Goal: Task Accomplishment & Management: Manage account settings

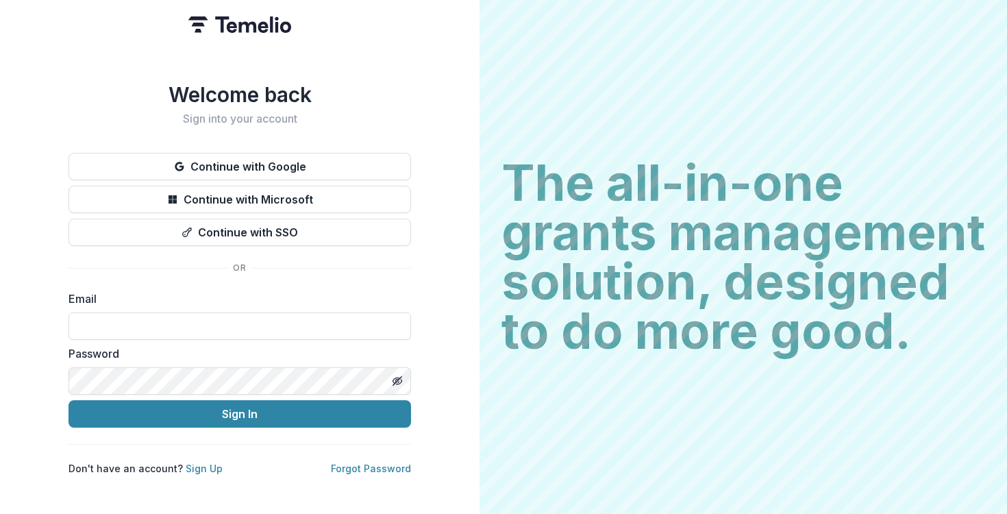
click at [72, 268] on div "Welcome back Sign into your account Continue with Google Continue with Microsof…" at bounding box center [239, 278] width 342 height 393
click at [172, 162] on button "Continue with Google" at bounding box center [239, 166] width 342 height 27
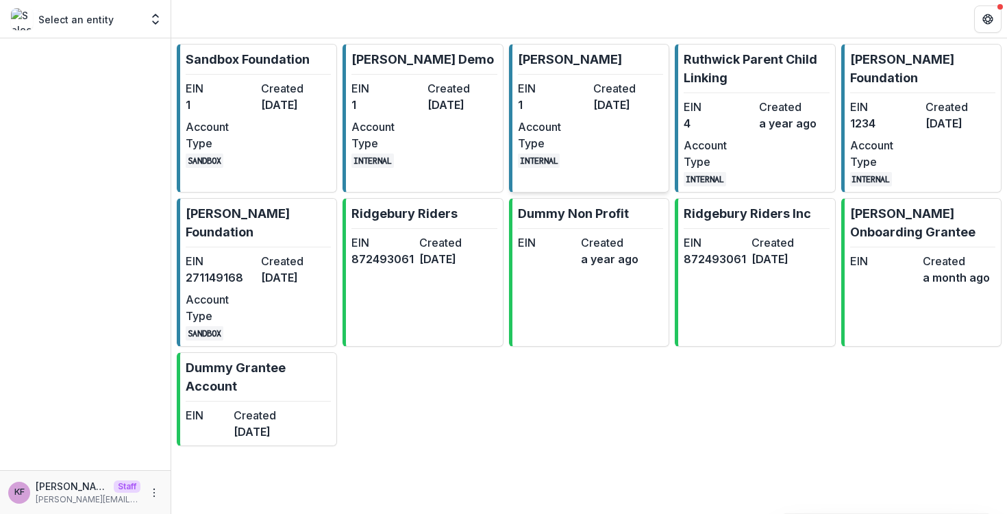
click at [626, 101] on dd "2 years ago" at bounding box center [628, 105] width 70 height 16
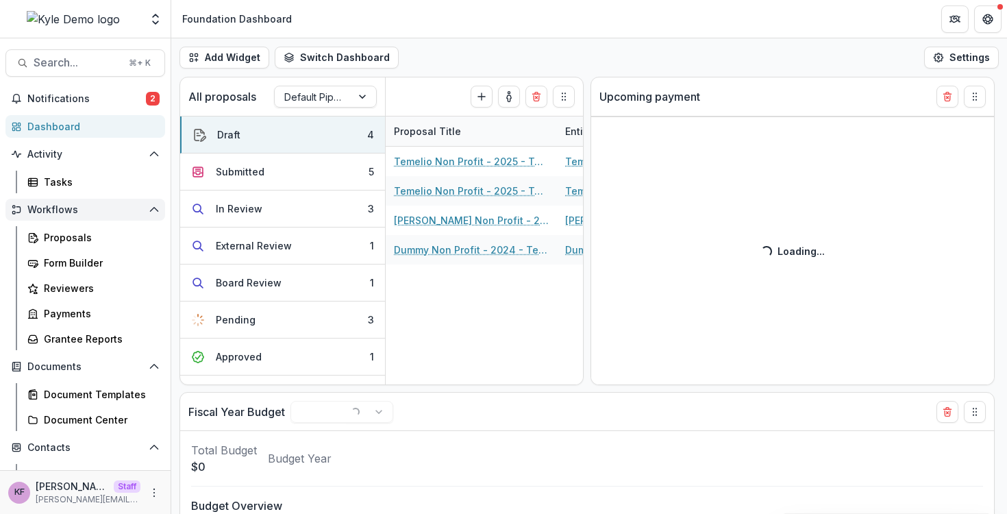
select select "******"
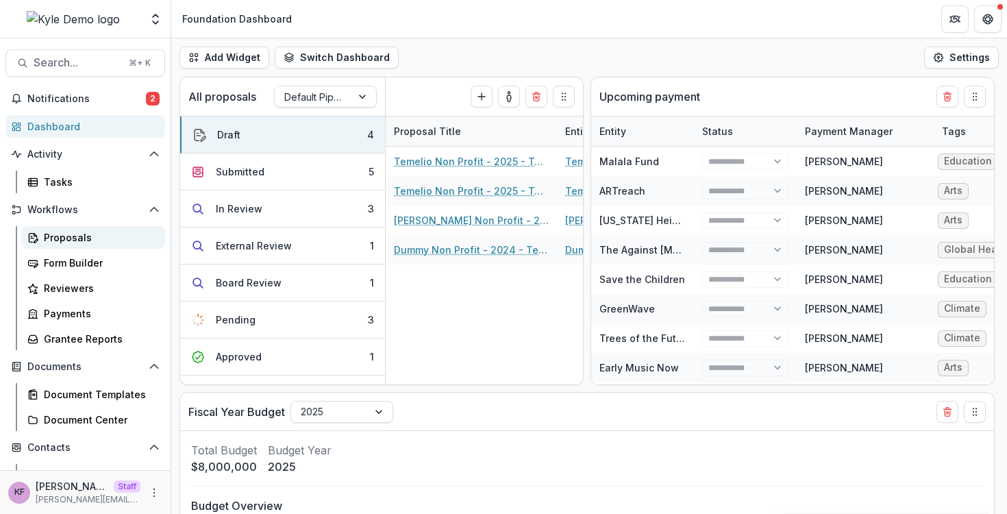
click at [83, 234] on div "Proposals" at bounding box center [99, 237] width 110 height 14
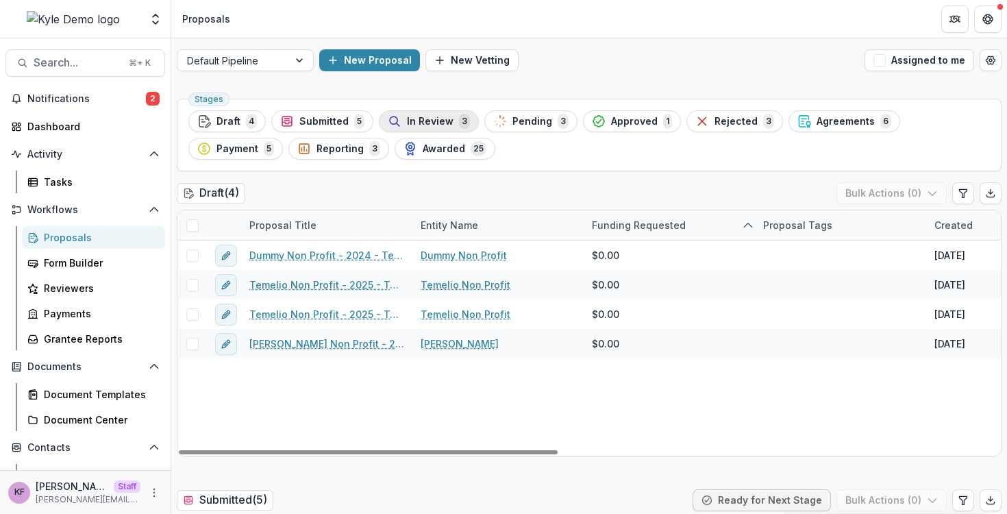
click at [426, 123] on span "In Review" at bounding box center [430, 122] width 47 height 12
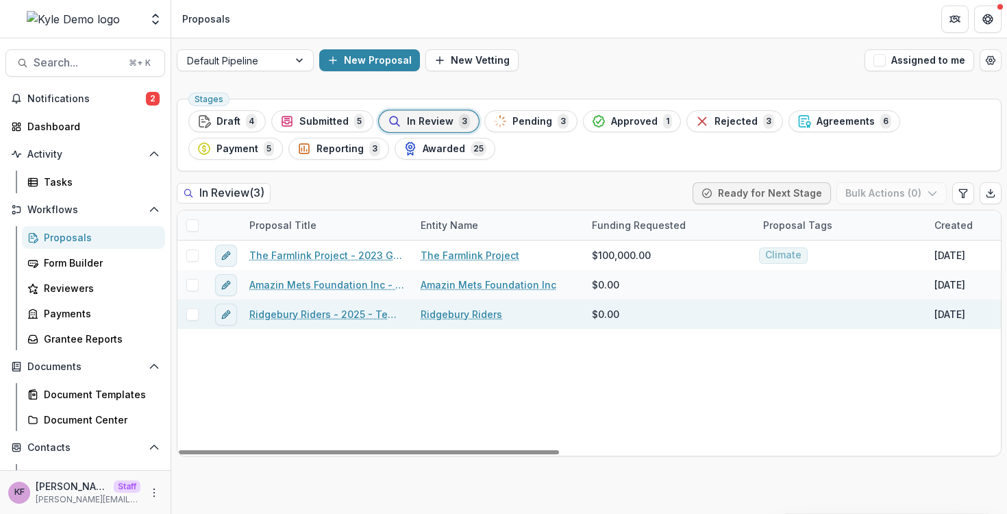
click at [276, 314] on link "Ridgebury Riders - 2025 - Temelio General Grant Proposal" at bounding box center [326, 314] width 155 height 14
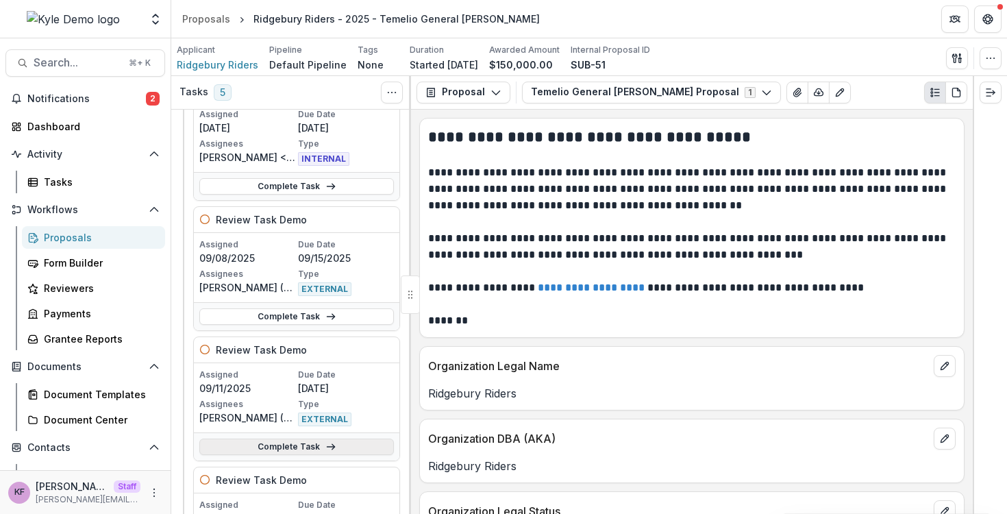
scroll to position [379, 0]
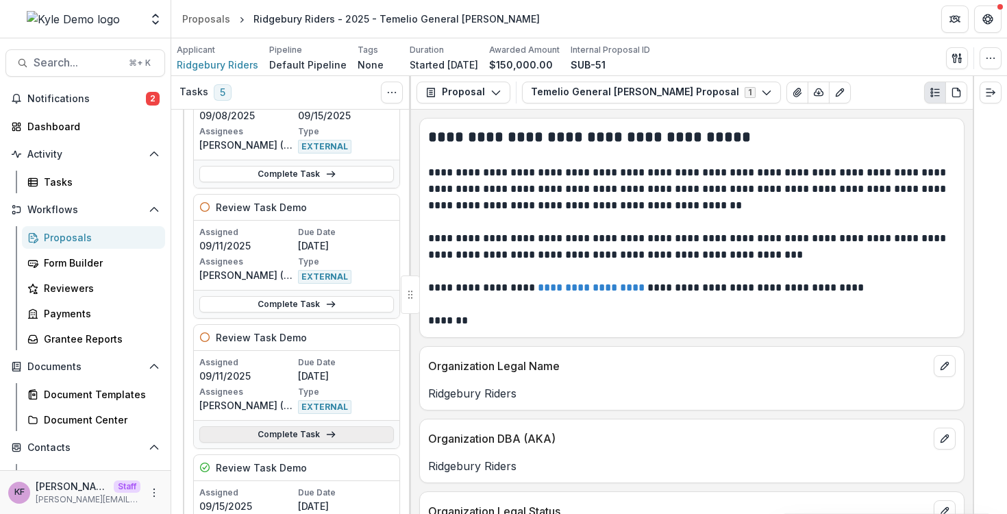
click at [303, 436] on link "Complete Task" at bounding box center [296, 434] width 194 height 16
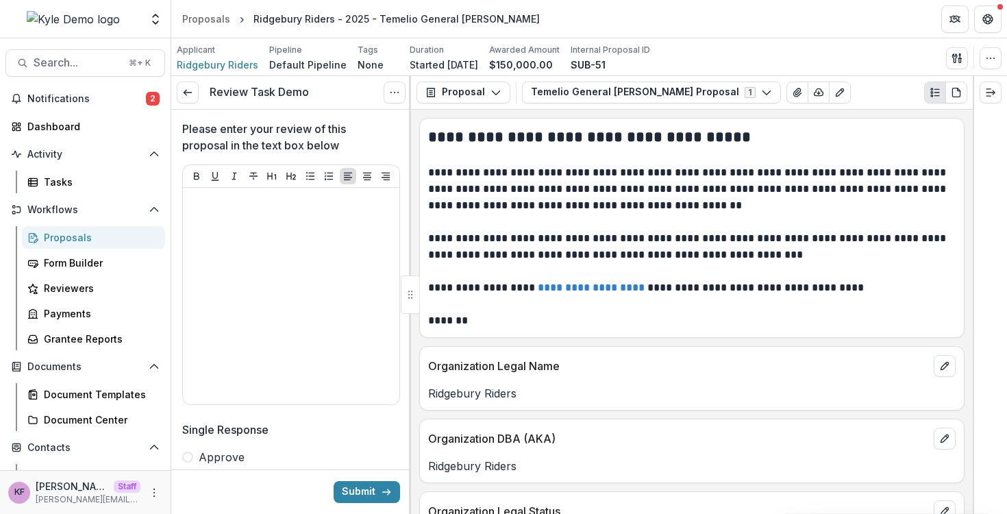
click at [396, 103] on div "Review Task Demo View task Cancel Task" at bounding box center [291, 93] width 240 height 34
click at [396, 97] on icon "Options" at bounding box center [394, 92] width 11 height 11
click at [377, 153] on button "Cancel Task" at bounding box center [328, 152] width 147 height 23
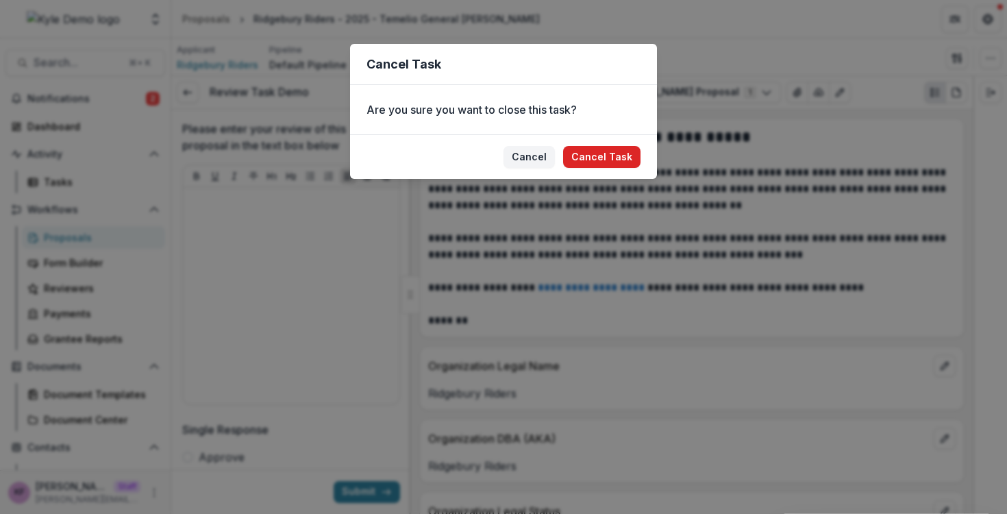
click at [604, 160] on button "Cancel Task" at bounding box center [601, 157] width 77 height 22
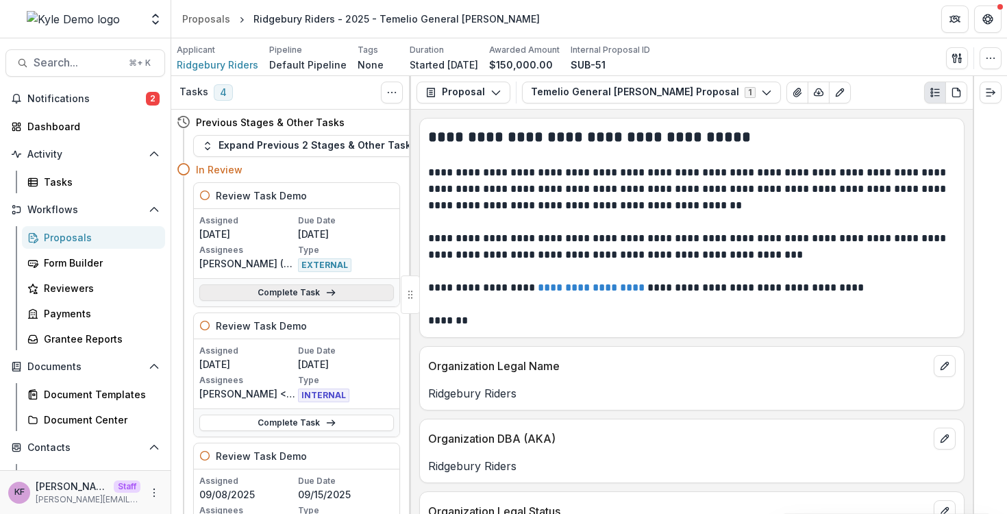
click at [292, 297] on link "Complete Task" at bounding box center [296, 292] width 194 height 16
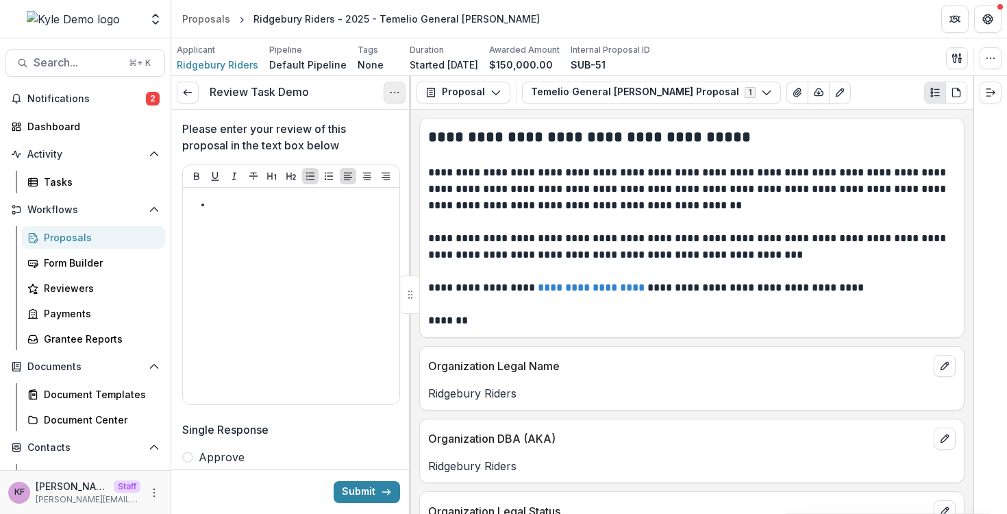
click at [392, 95] on icon "Options" at bounding box center [394, 92] width 11 height 11
click at [379, 159] on button "Cancel Task" at bounding box center [328, 152] width 147 height 23
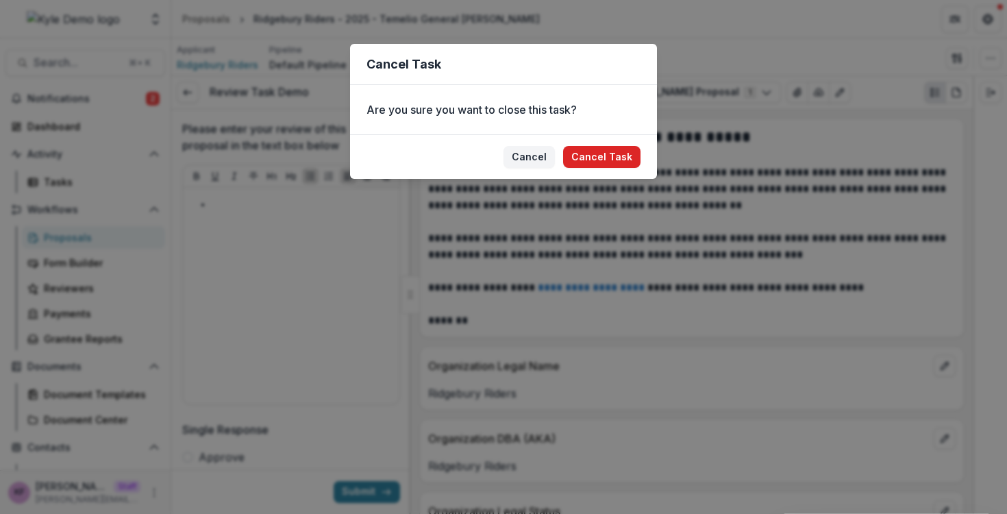
click at [579, 151] on button "Cancel Task" at bounding box center [601, 157] width 77 height 22
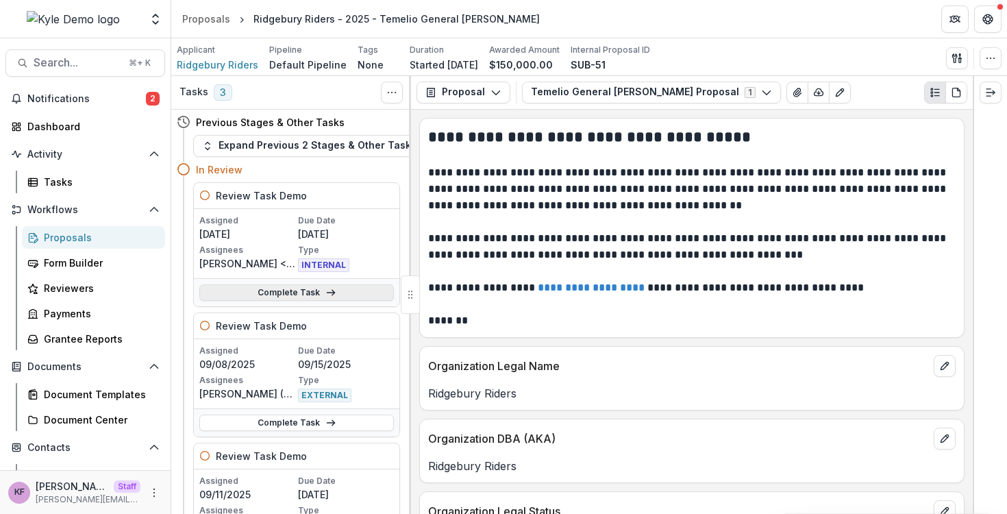
click at [318, 300] on link "Complete Task" at bounding box center [296, 292] width 194 height 16
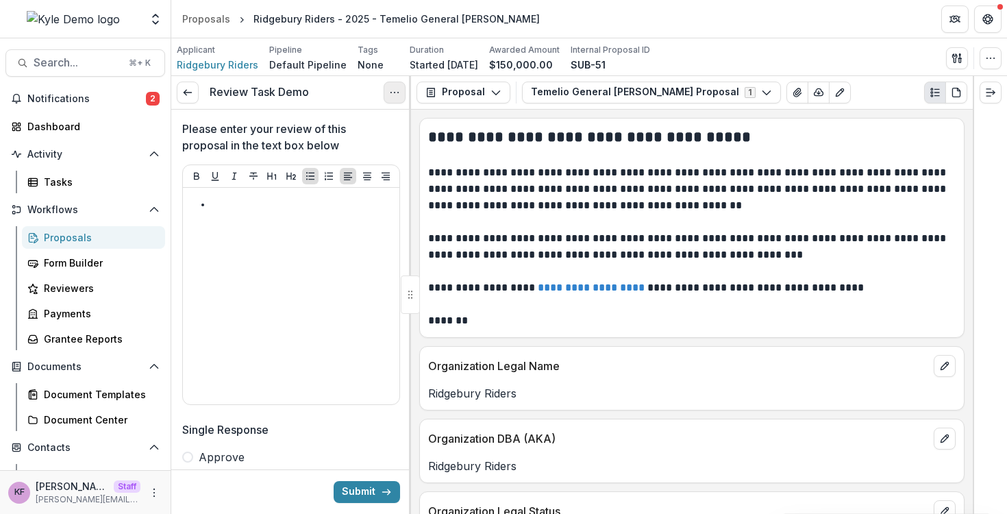
click at [397, 98] on button "Options" at bounding box center [394, 92] width 22 height 22
click at [385, 156] on button "Cancel Task" at bounding box center [328, 152] width 147 height 23
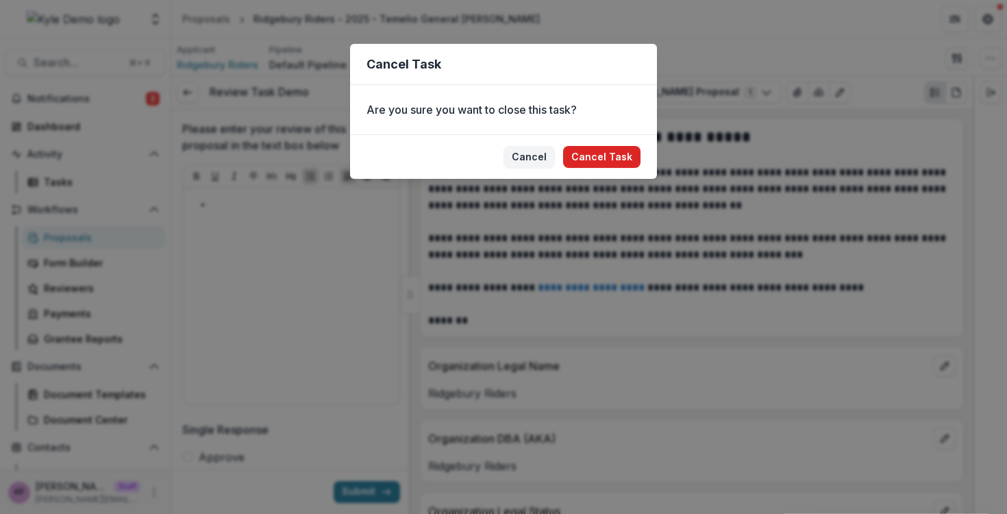
click at [573, 157] on button "Cancel Task" at bounding box center [601, 157] width 77 height 22
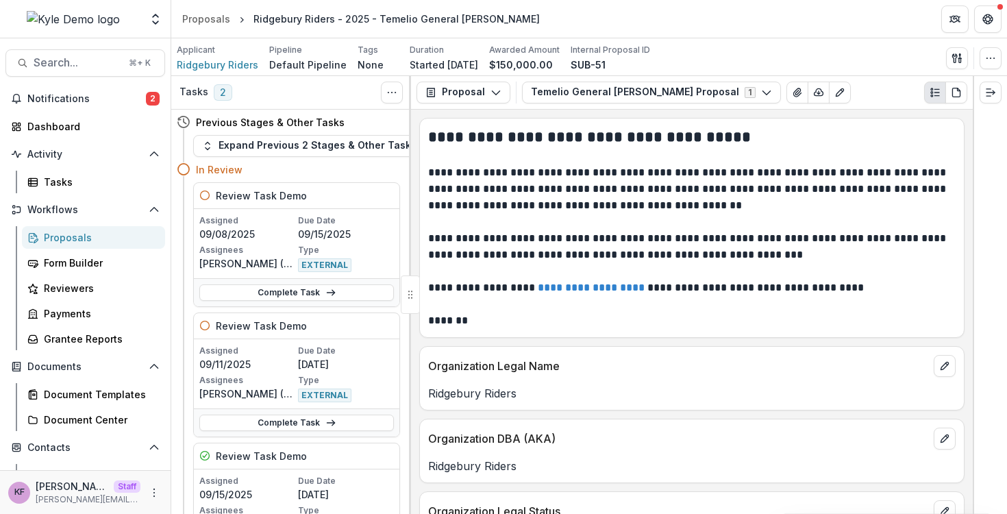
click at [341, 276] on div "Assigned 09/08/2025 Due Date 09/15/2025 Assignees Kyle Ford (kyle+reviewer@tryt…" at bounding box center [296, 243] width 205 height 69
click at [340, 279] on div "Complete Task" at bounding box center [296, 292] width 205 height 28
click at [340, 288] on link "Complete Task" at bounding box center [296, 292] width 194 height 16
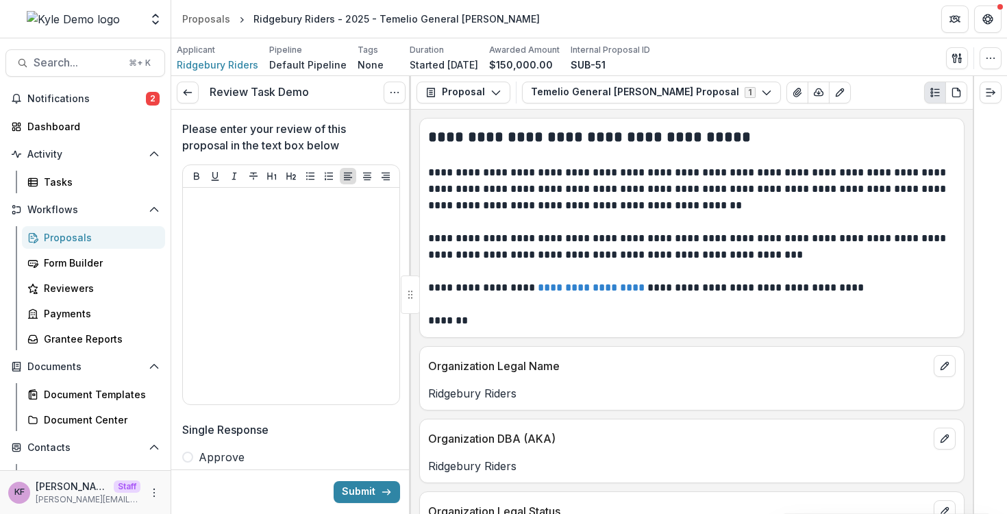
click at [390, 104] on div "Review Task Demo View task Cancel Task" at bounding box center [291, 93] width 240 height 34
click at [392, 97] on icon "Options" at bounding box center [394, 92] width 11 height 11
click at [384, 152] on button "Cancel Task" at bounding box center [328, 152] width 147 height 23
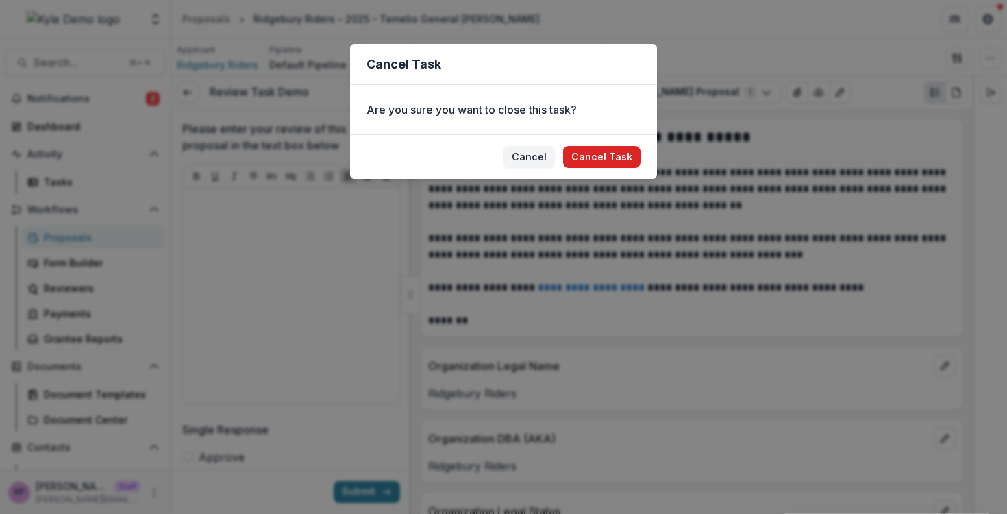
click at [586, 150] on button "Cancel Task" at bounding box center [601, 157] width 77 height 22
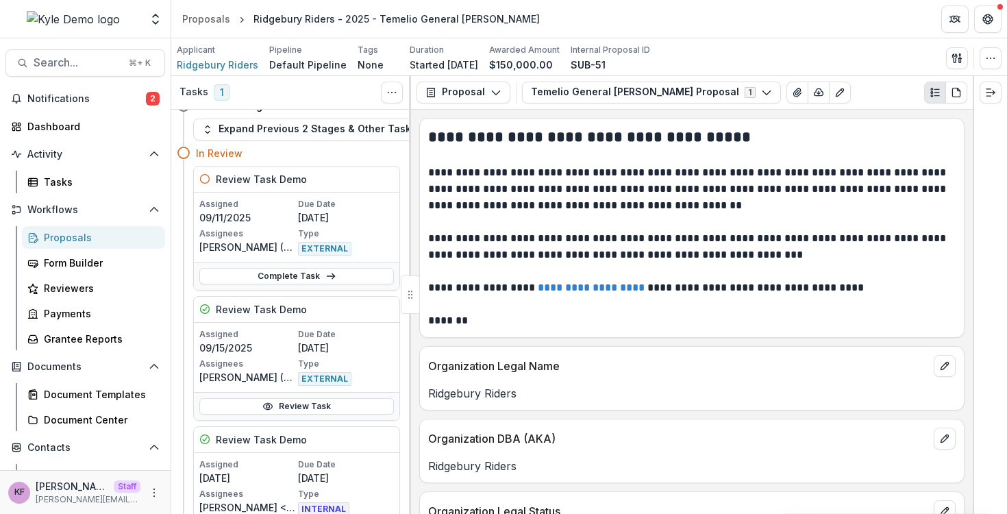
scroll to position [17, 0]
click at [361, 270] on link "Complete Task" at bounding box center [296, 275] width 194 height 16
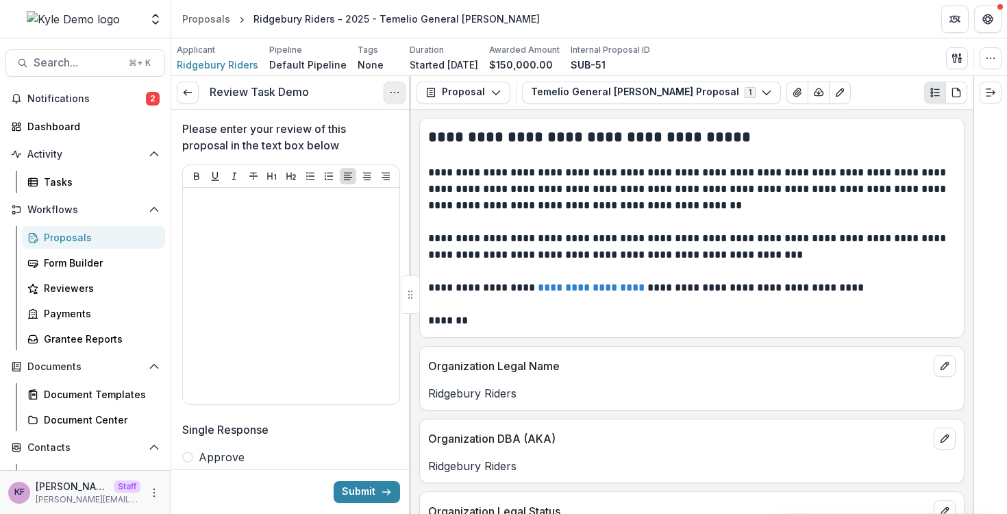
click at [399, 94] on icon "Options" at bounding box center [394, 92] width 11 height 11
click at [386, 160] on button "Cancel Task" at bounding box center [328, 152] width 147 height 23
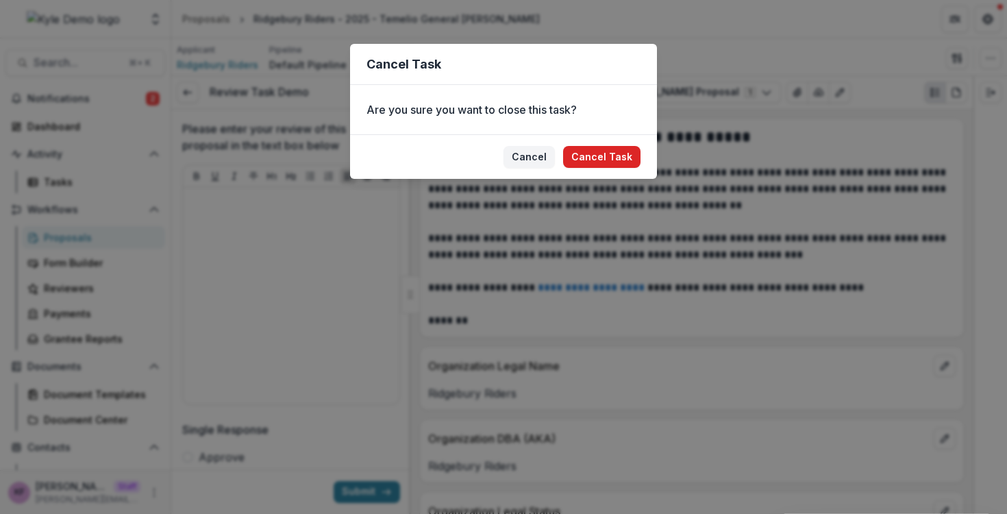
click at [620, 153] on button "Cancel Task" at bounding box center [601, 157] width 77 height 22
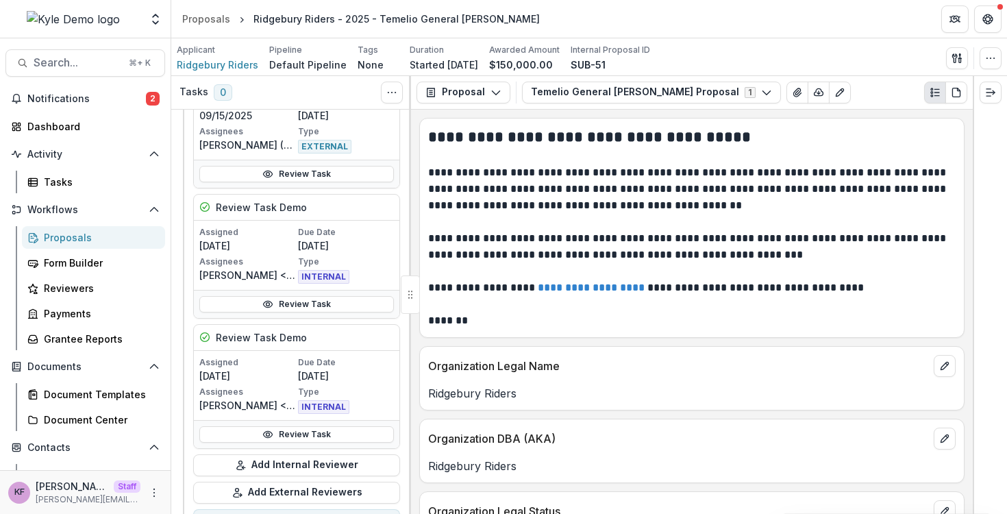
scroll to position [191, 0]
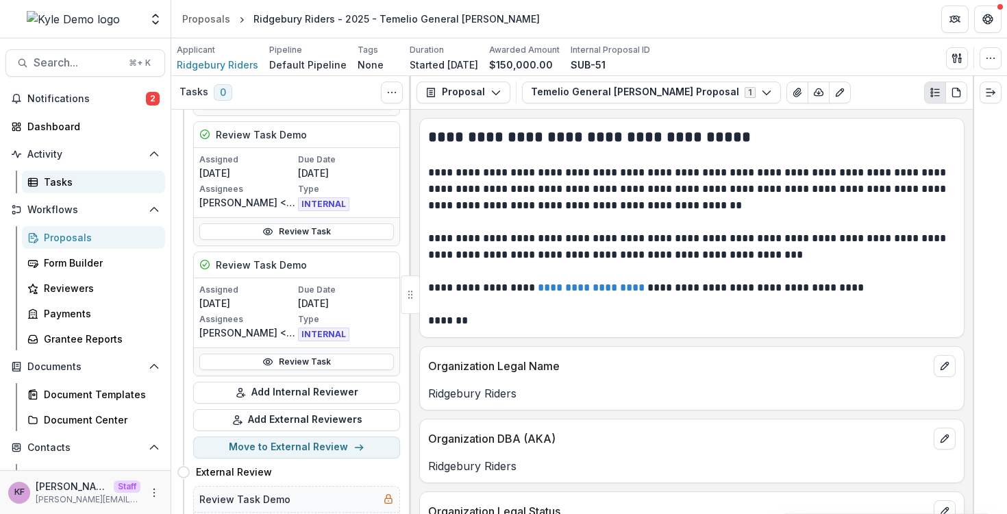
click at [121, 183] on div "Tasks" at bounding box center [99, 182] width 110 height 14
